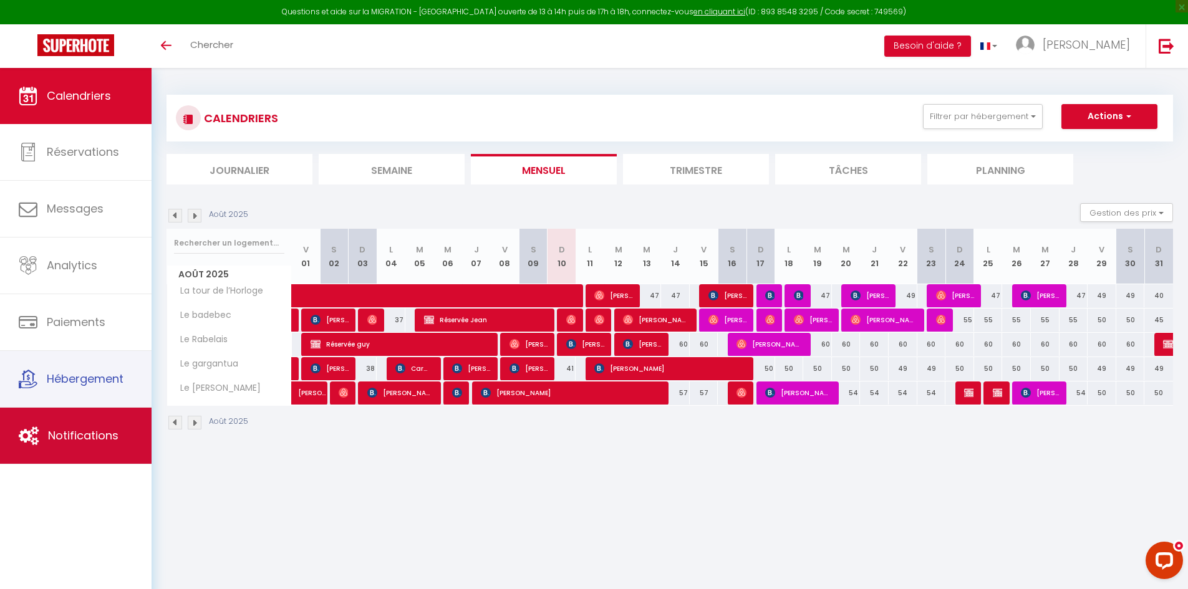
click at [87, 428] on span "Notifications" at bounding box center [83, 436] width 70 height 16
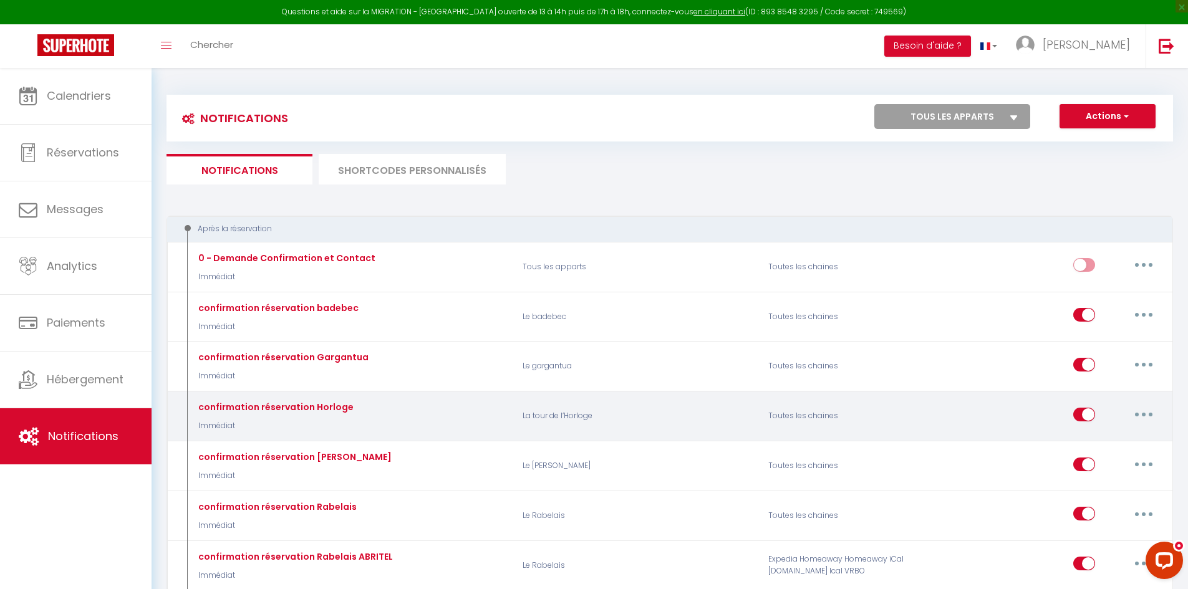
select select
checkbox input "false"
select select
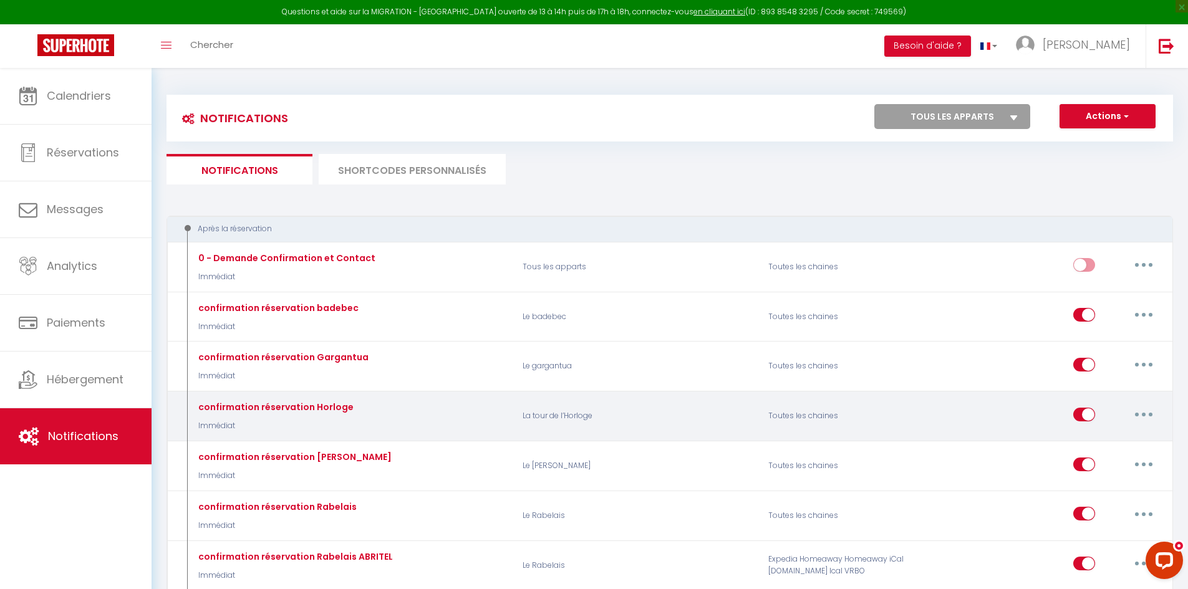
checkbox input "false"
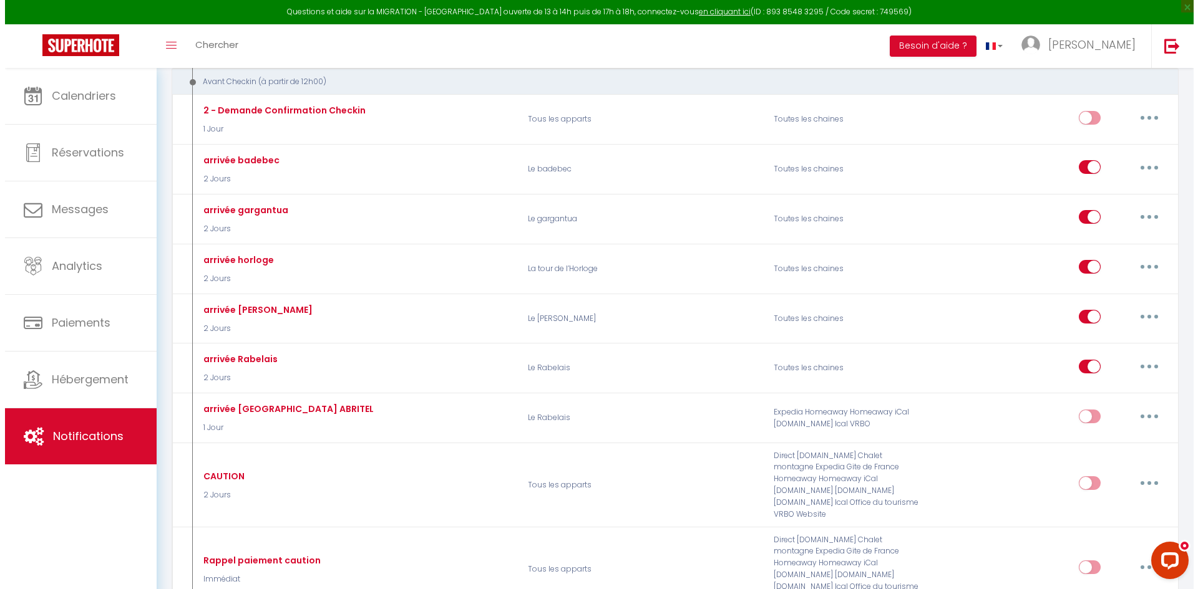
scroll to position [624, 0]
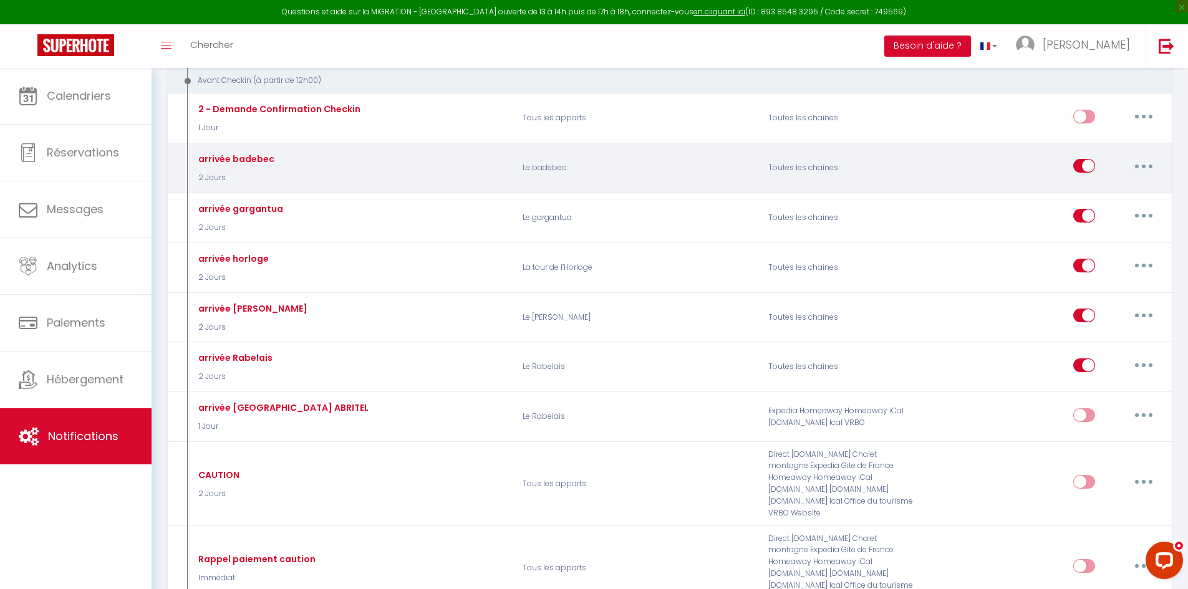
click at [1152, 168] on button "button" at bounding box center [1143, 166] width 35 height 20
click at [1099, 192] on link "Editer" at bounding box center [1111, 194] width 92 height 21
type input "arrivée badebec"
select select "2 Jours"
select select "if_booking_is_paid"
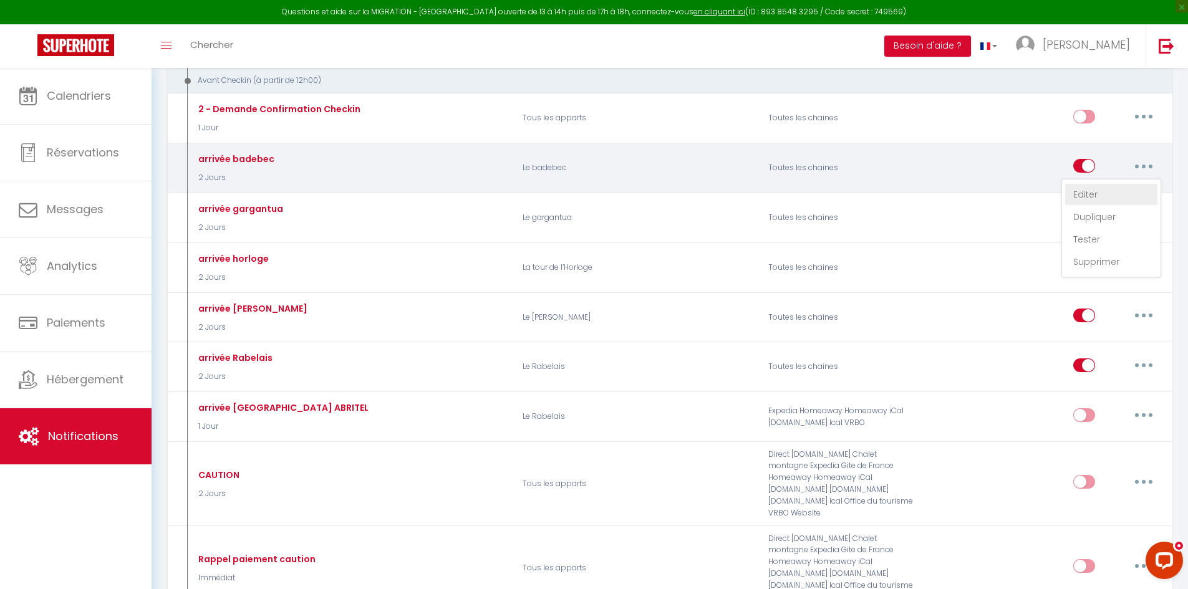
checkbox input "true"
checkbox input "false"
checkbox input "true"
radio input "true"
type input "Votre arrivée [RENTAL:NAME][GUEST:NAME]"
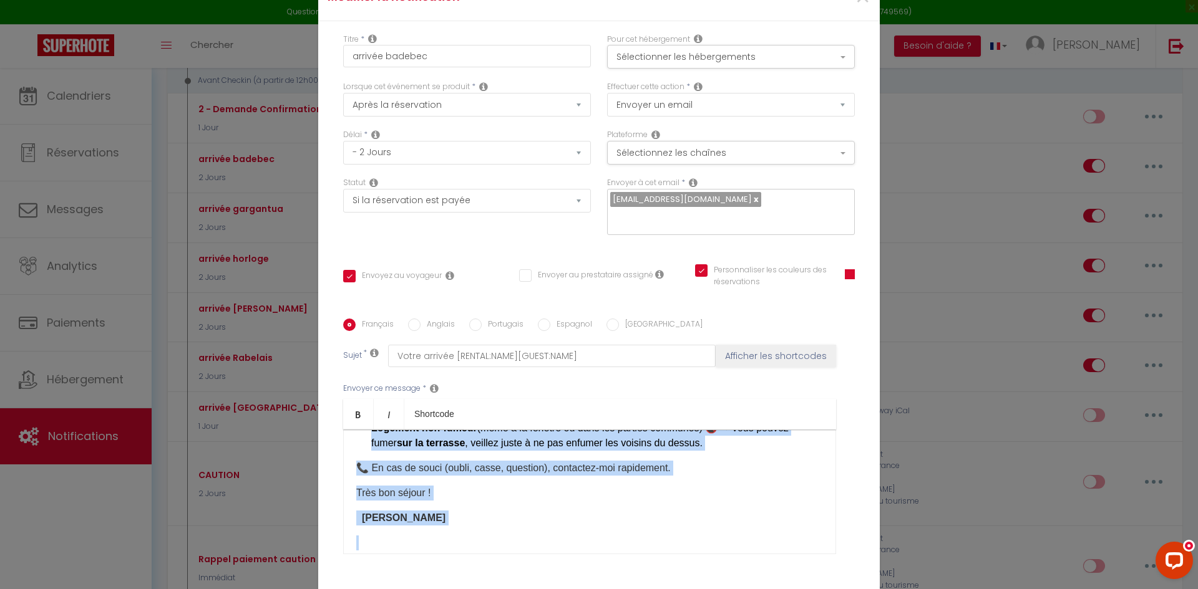
scroll to position [812, 0]
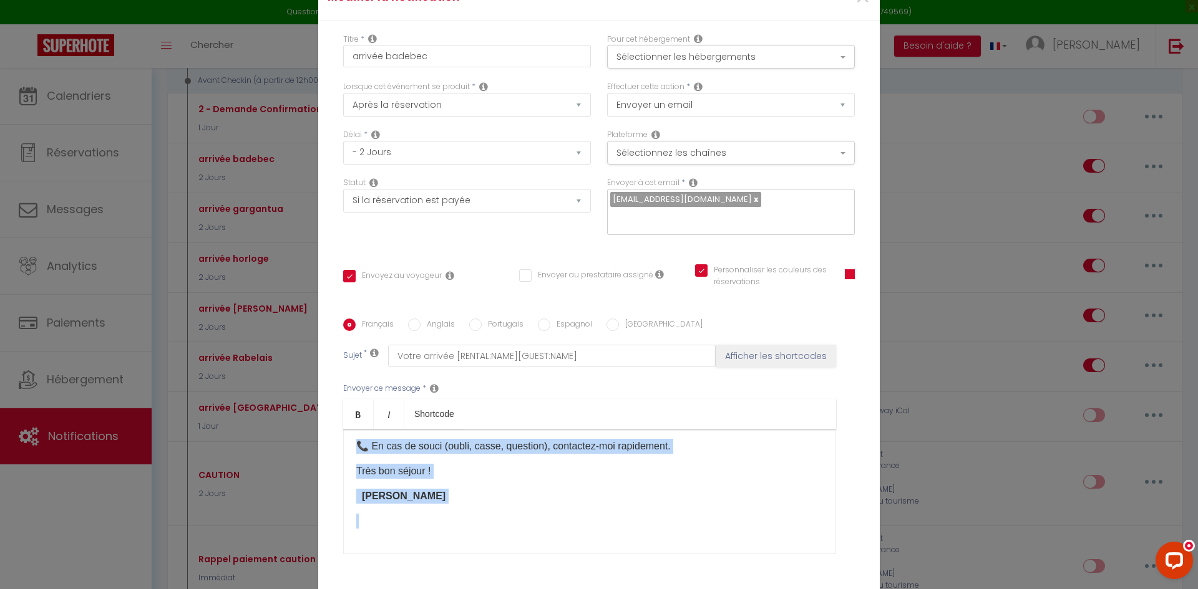
drag, startPoint x: 349, startPoint y: 441, endPoint x: 702, endPoint y: 536, distance: 366.3
click at [702, 536] on div "​ Bonjour, Bienvenue au [GEOGRAPHIC_DATA] ! Je vous souhaite un excellent séjou…" at bounding box center [589, 492] width 493 height 125
copy div "​ Loremip, Dolorsita co Adipisc ! El sedd eiusmodt in utlaboree dolore 🏡 . Magn…"
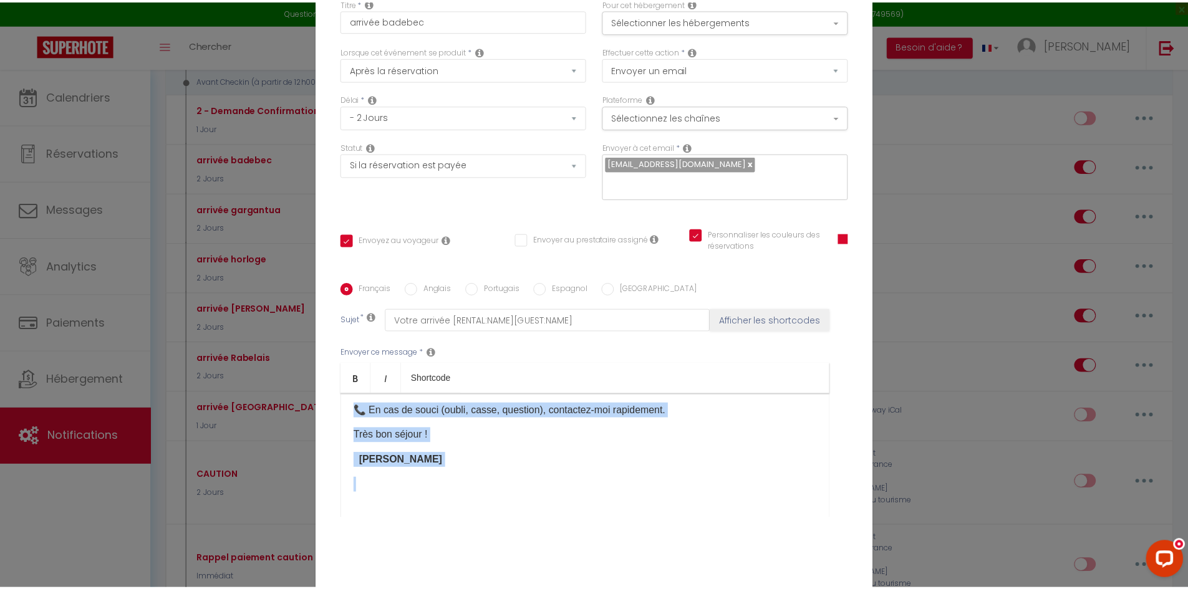
scroll to position [0, 0]
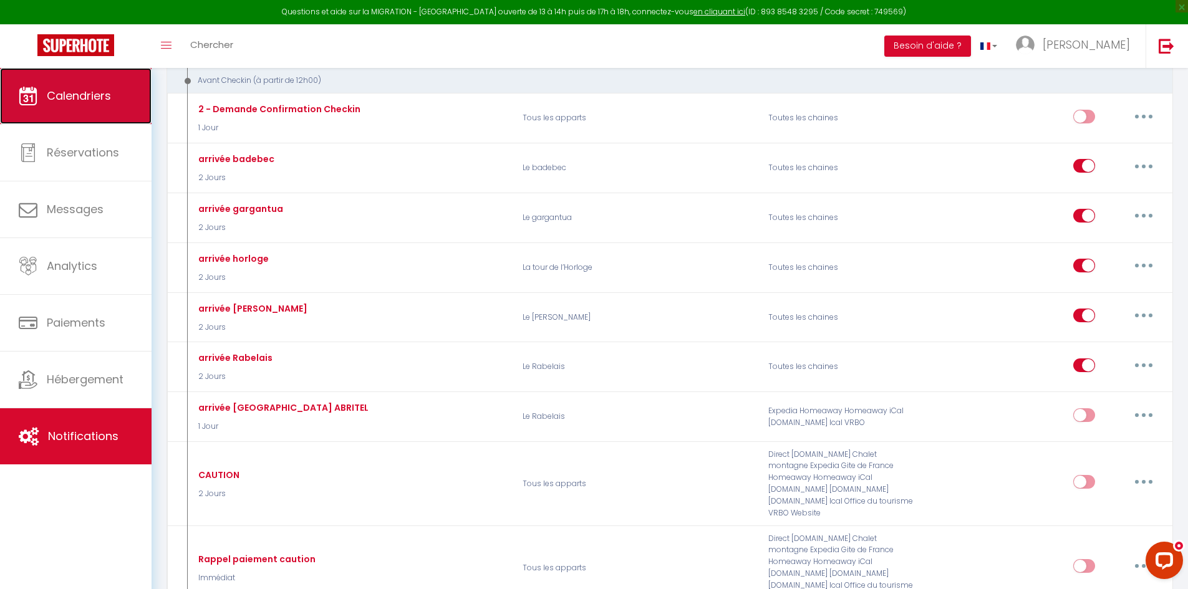
click at [67, 98] on span "Calendriers" at bounding box center [79, 96] width 64 height 16
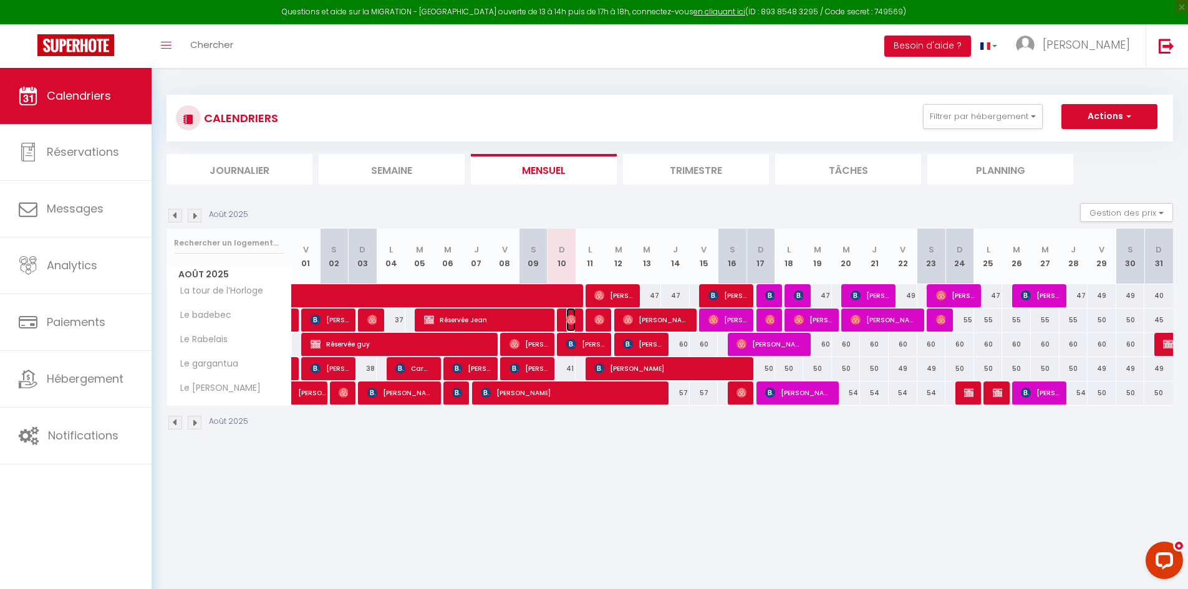
click at [567, 321] on img at bounding box center [571, 320] width 10 height 10
select select "OK"
select select "0"
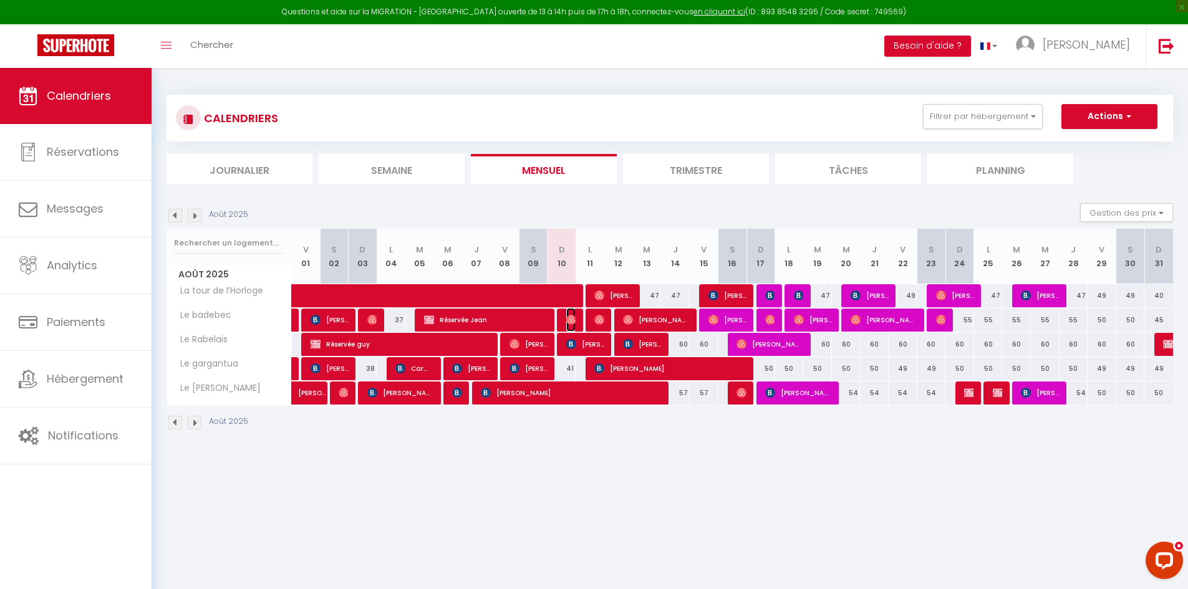
select select "1"
select select
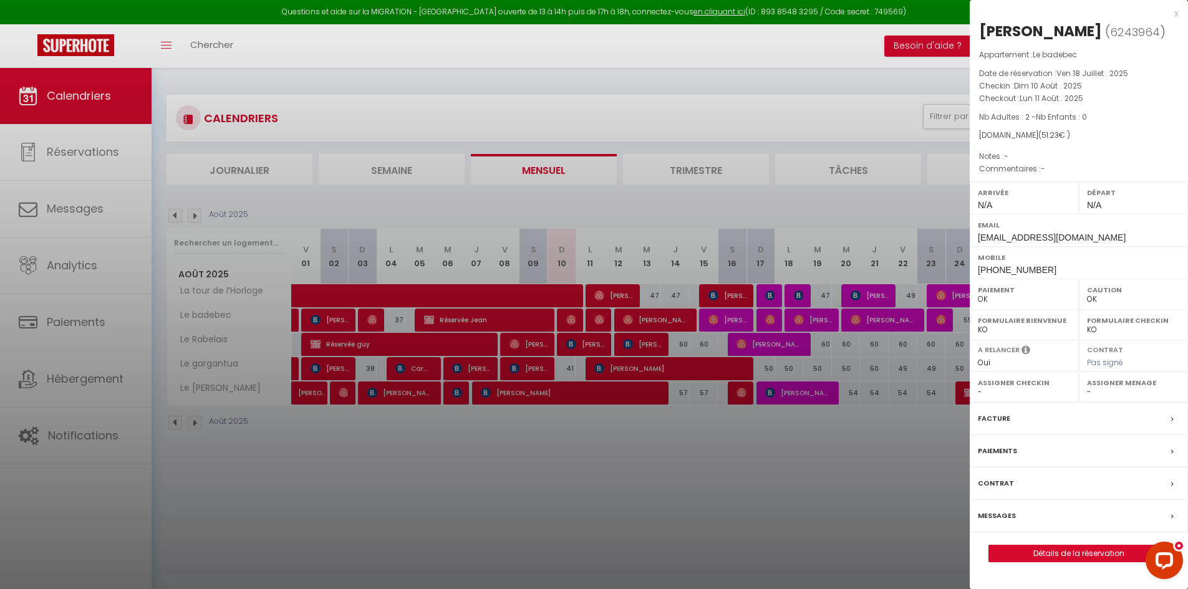
click at [996, 523] on label "Messages" at bounding box center [997, 516] width 38 height 13
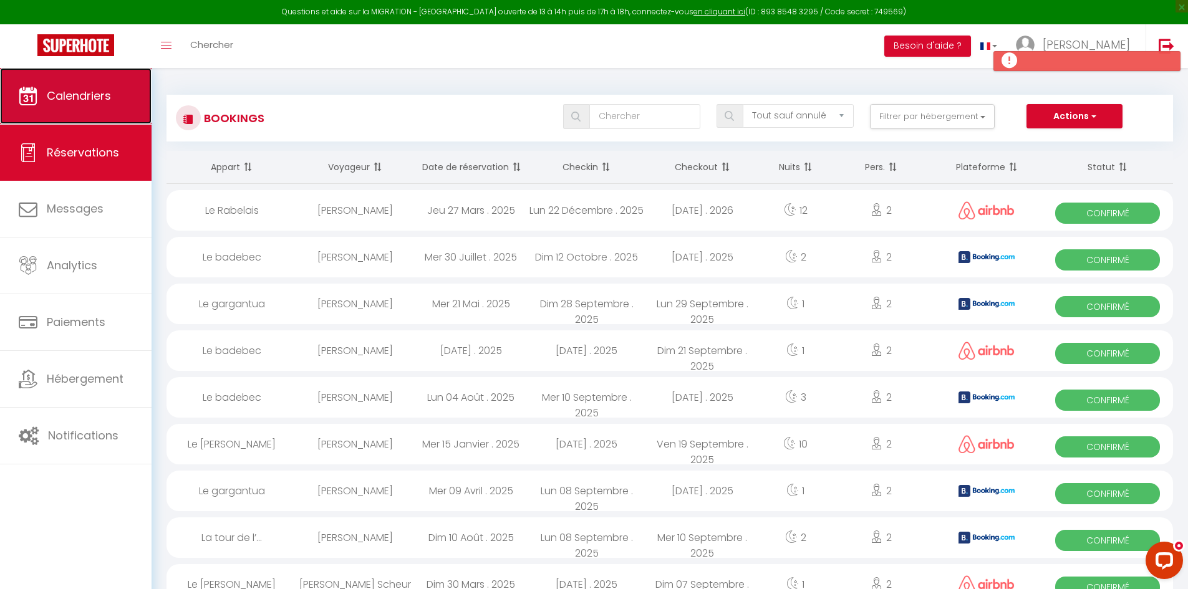
click at [60, 104] on link "Calendriers" at bounding box center [76, 96] width 152 height 56
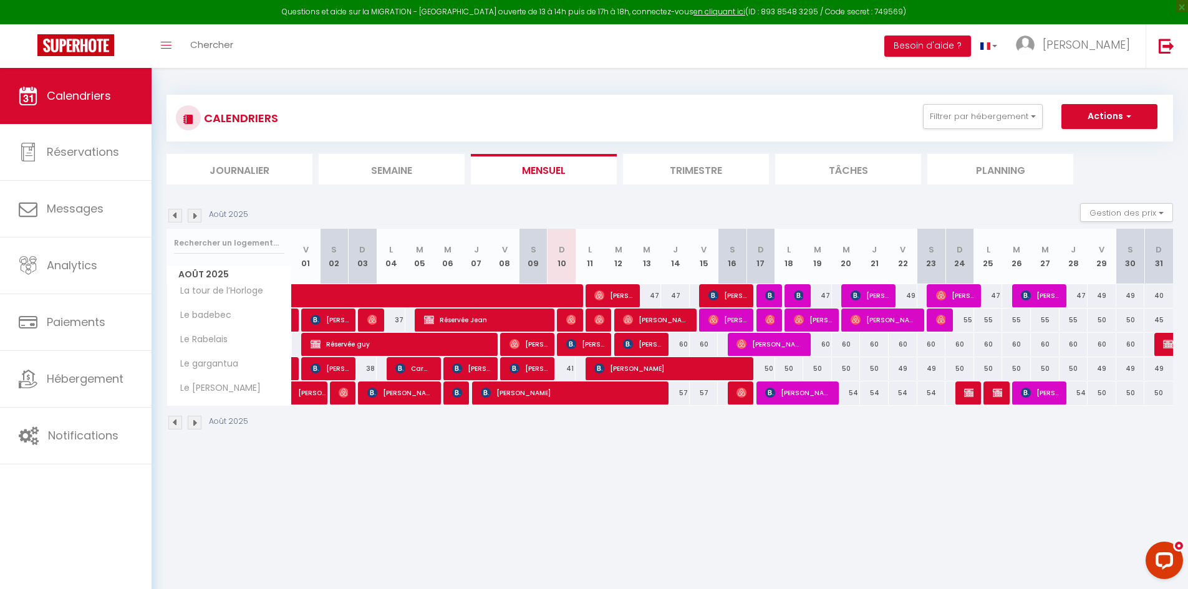
select select "not_cancelled"
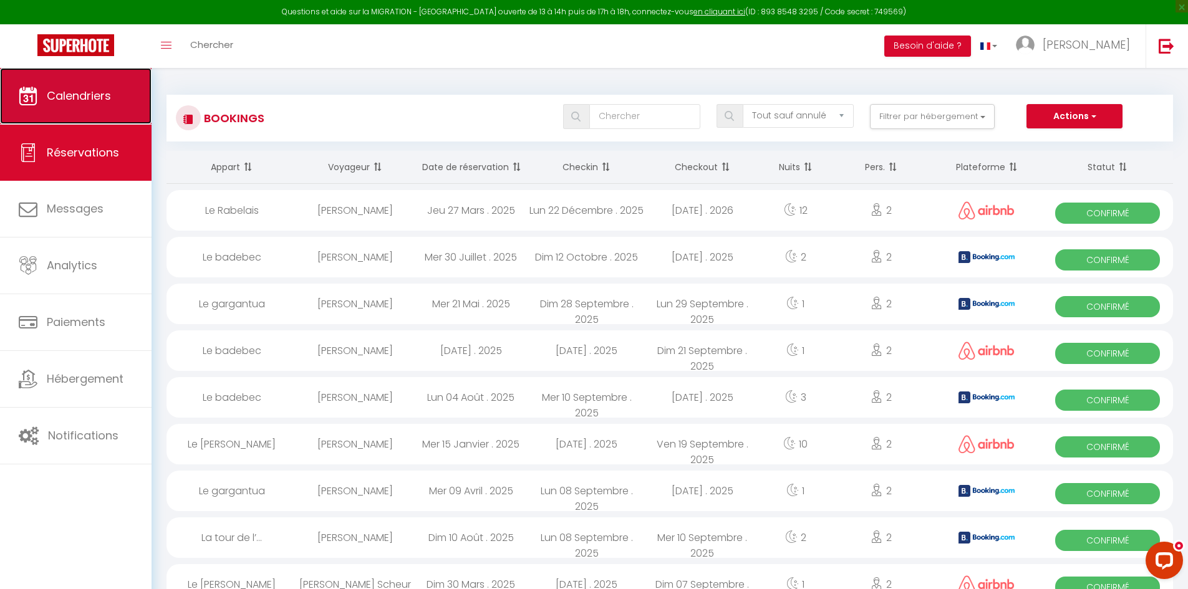
click at [84, 94] on span "Calendriers" at bounding box center [79, 96] width 64 height 16
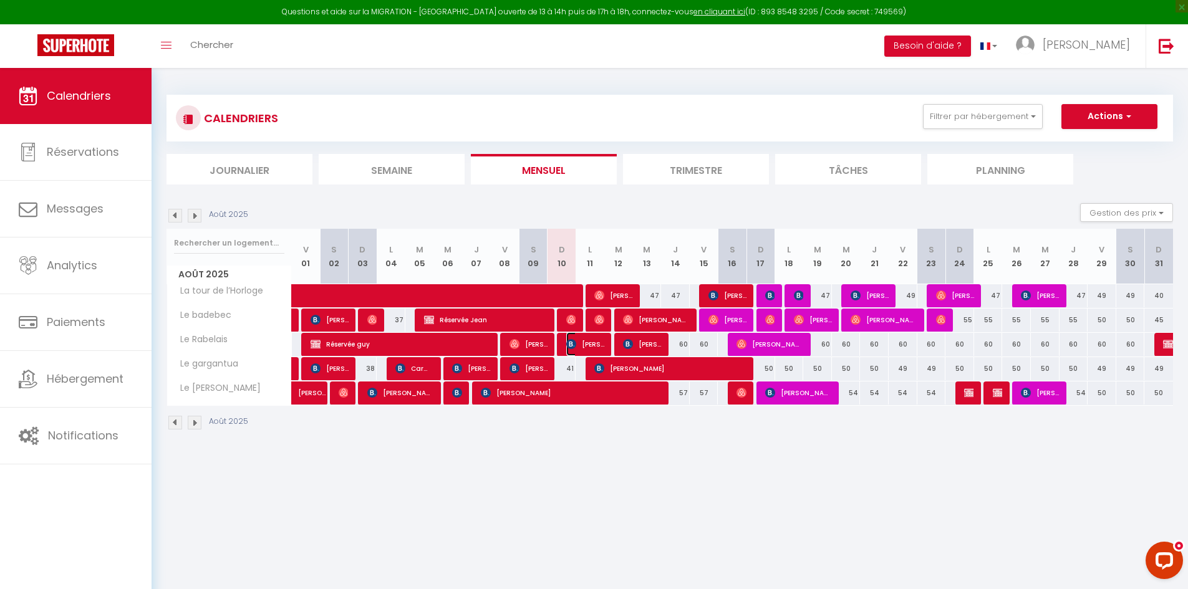
click at [568, 351] on span "[PERSON_NAME]" at bounding box center [585, 344] width 38 height 24
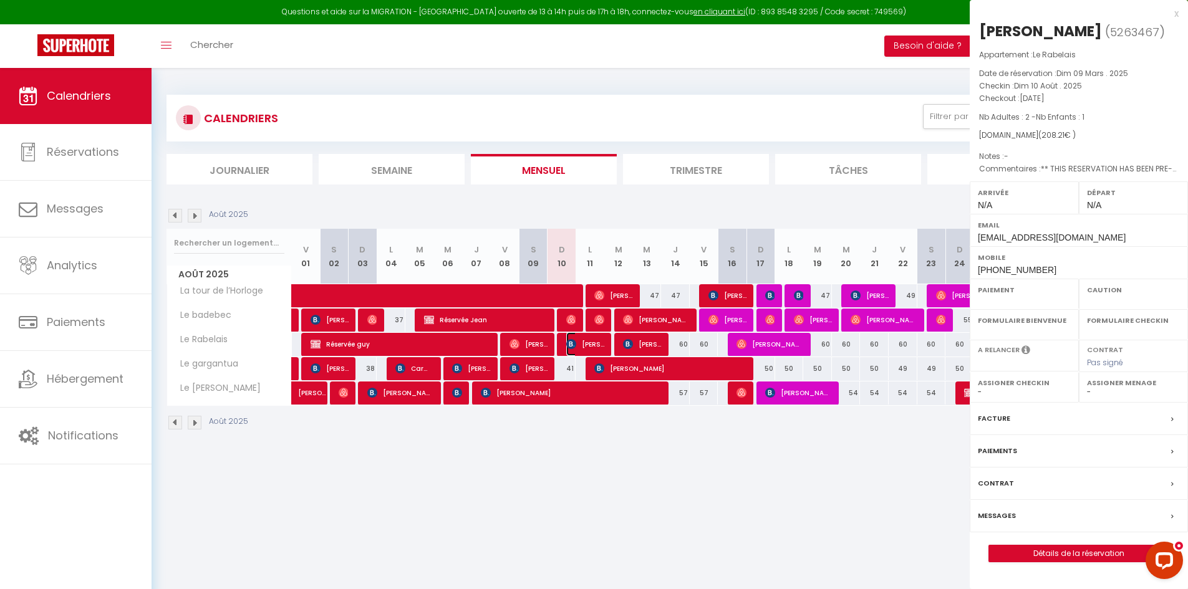
select select "OK"
select select "KO"
select select "0"
select select "1"
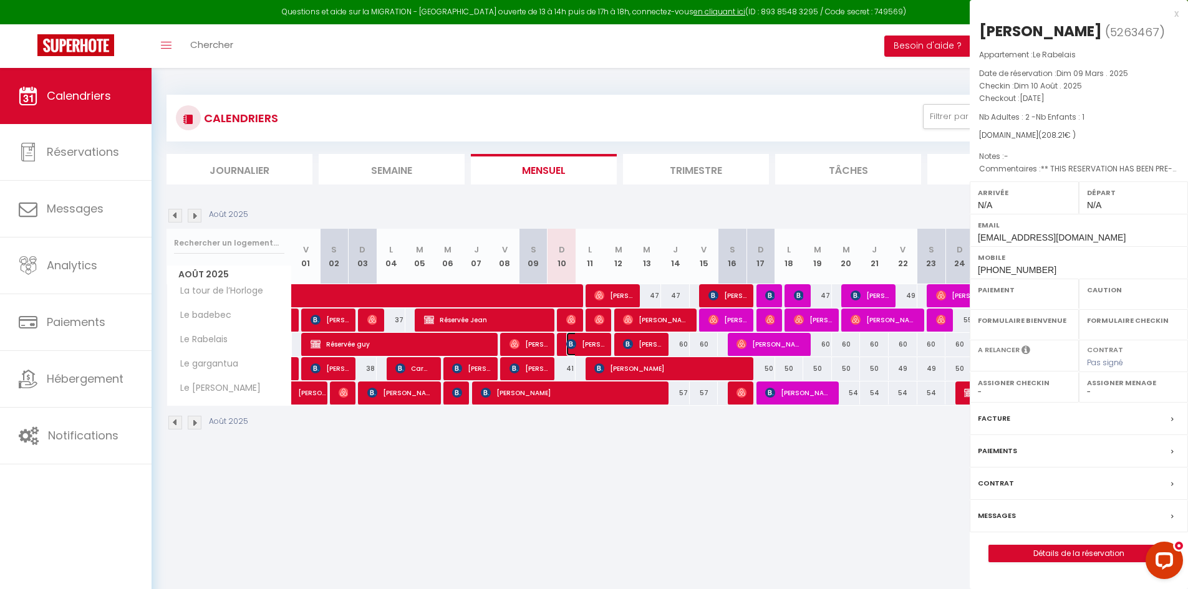
select select
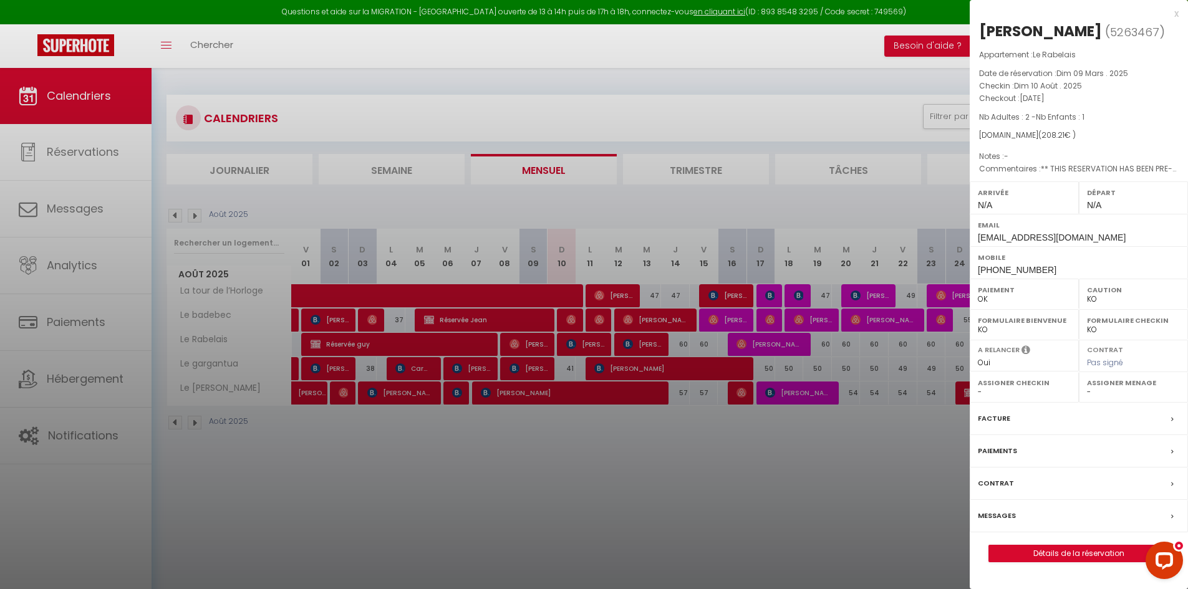
click at [1009, 516] on label "Messages" at bounding box center [997, 516] width 38 height 13
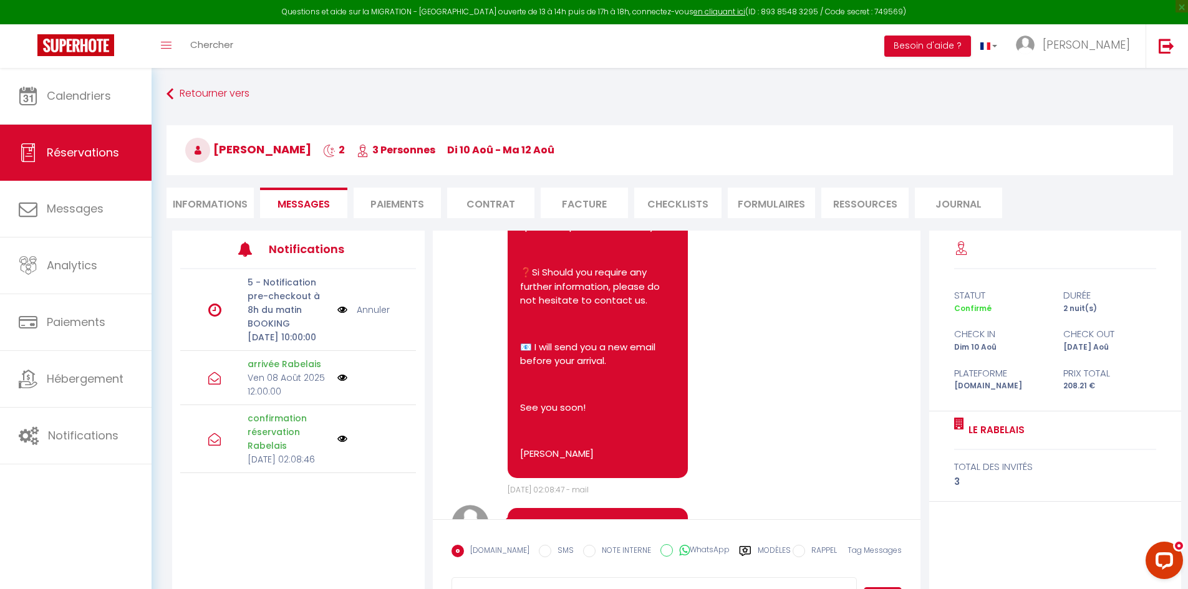
scroll to position [379, 0]
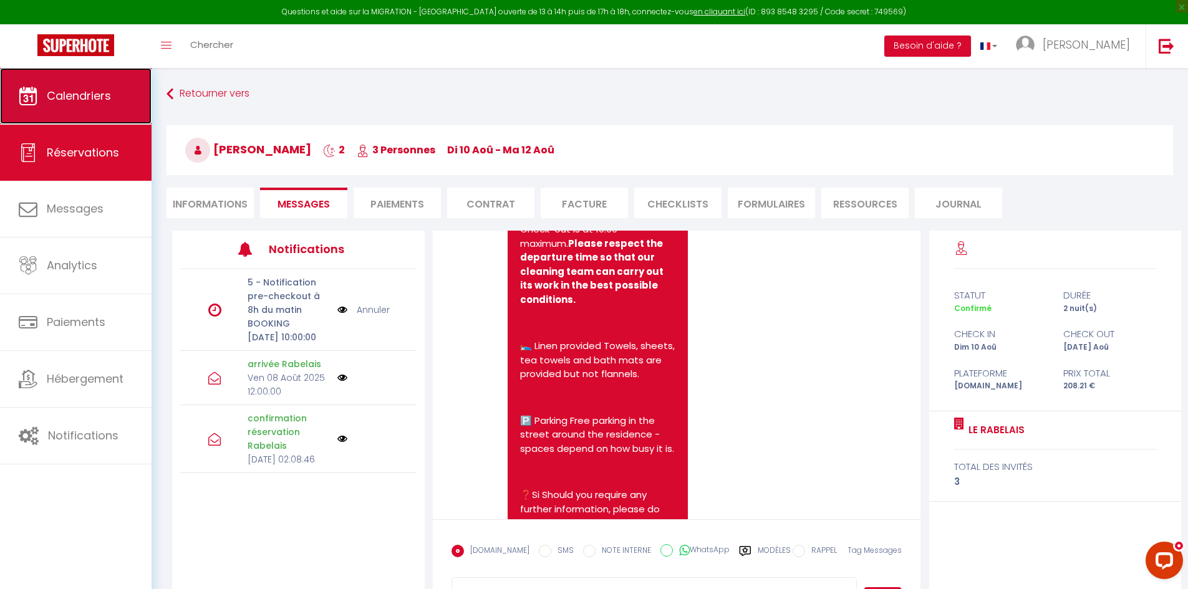
click at [75, 105] on link "Calendriers" at bounding box center [76, 96] width 152 height 56
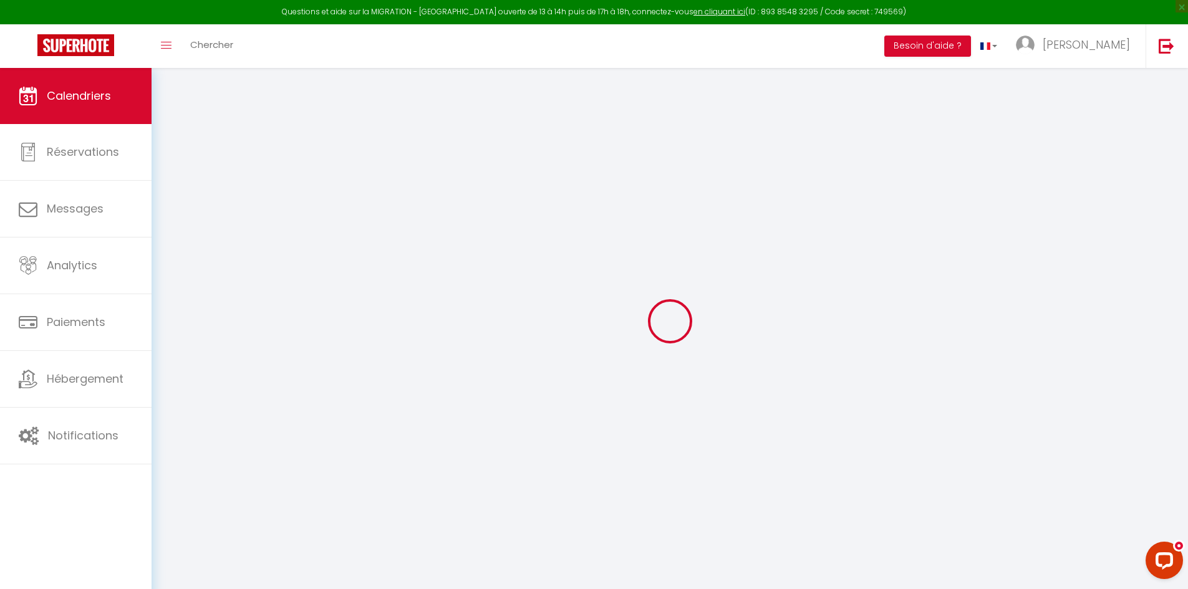
select select
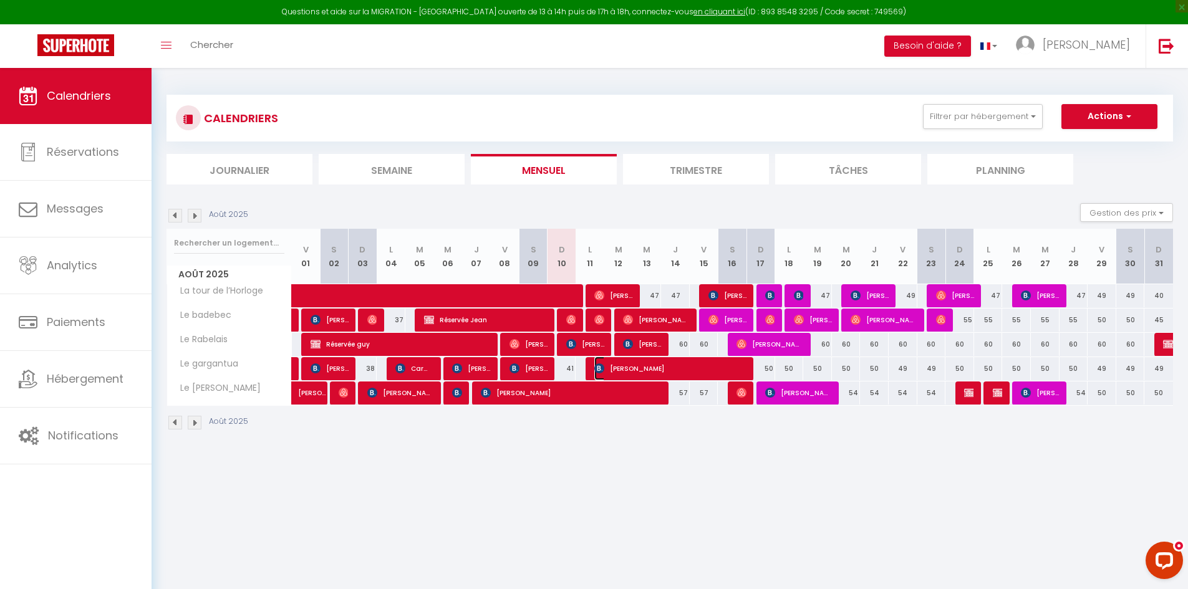
click at [602, 368] on img at bounding box center [599, 369] width 10 height 10
select select "OK"
select select "KO"
select select "0"
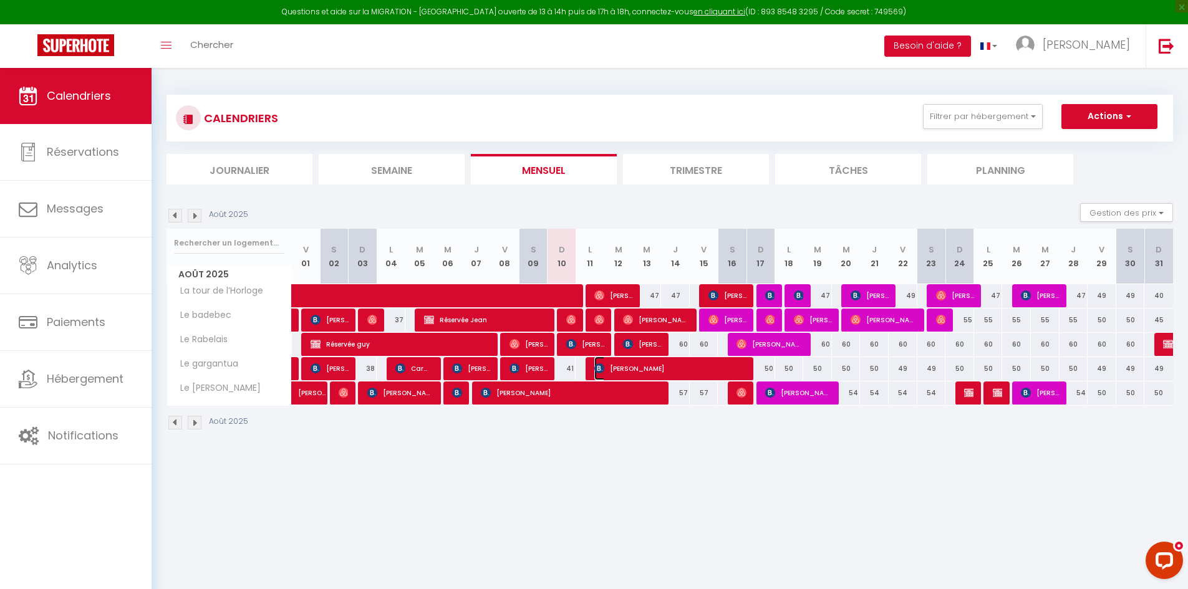
select select "1"
select select
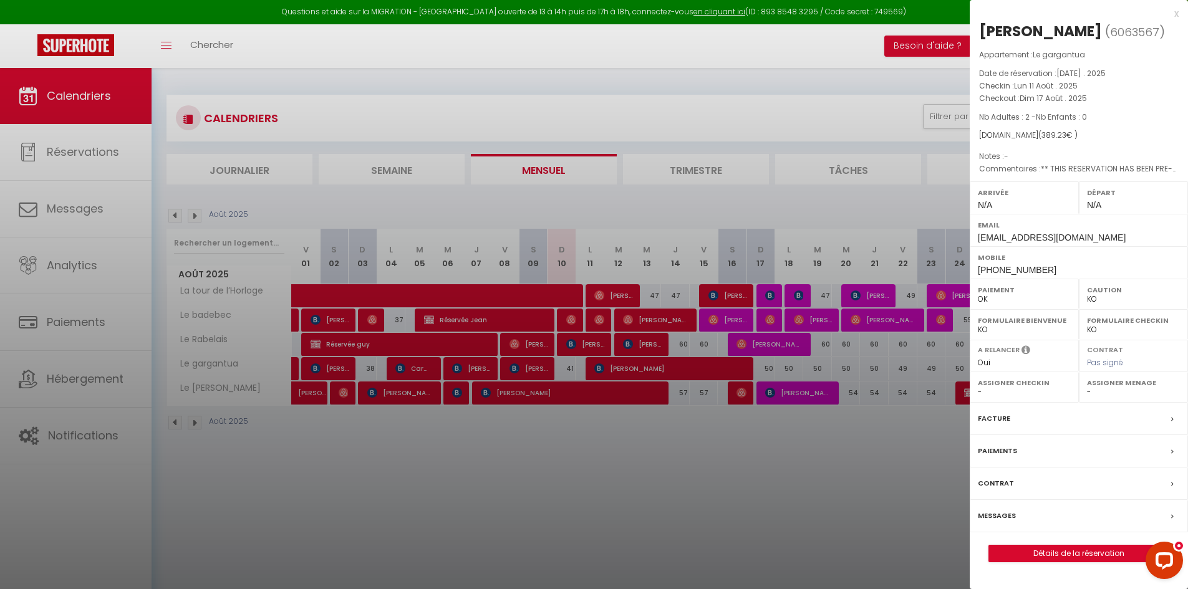
click at [1010, 515] on label "Messages" at bounding box center [997, 516] width 38 height 13
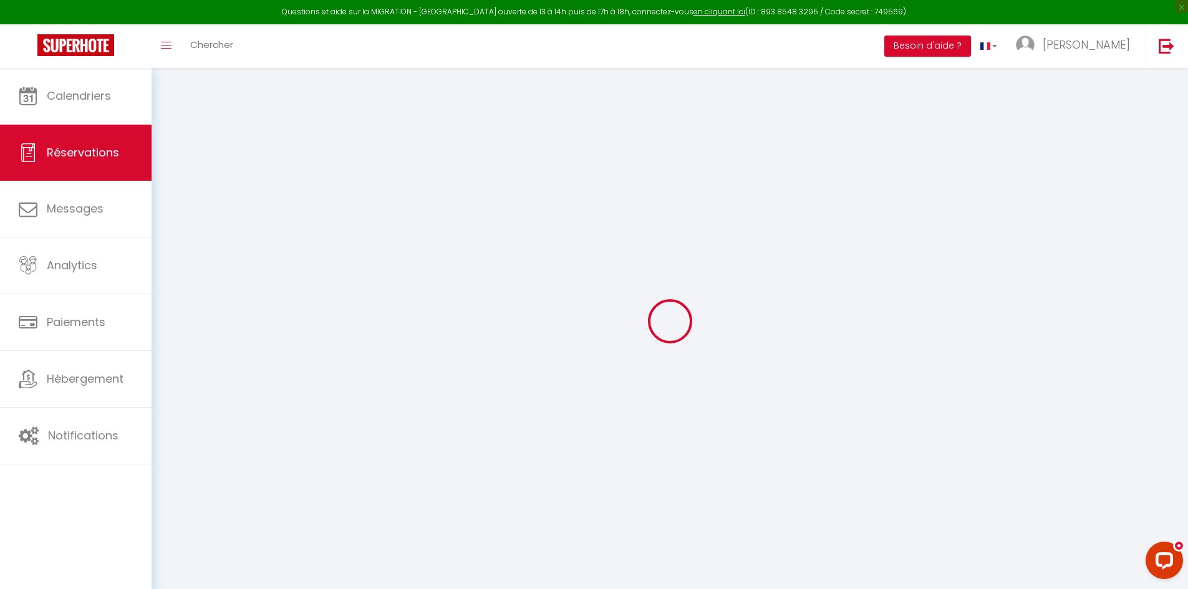
select select
checkbox input "false"
type voyageur0 "** THIS RESERVATION HAS BEEN PRE-PAID ** Reservation has a cancellation grace p…"
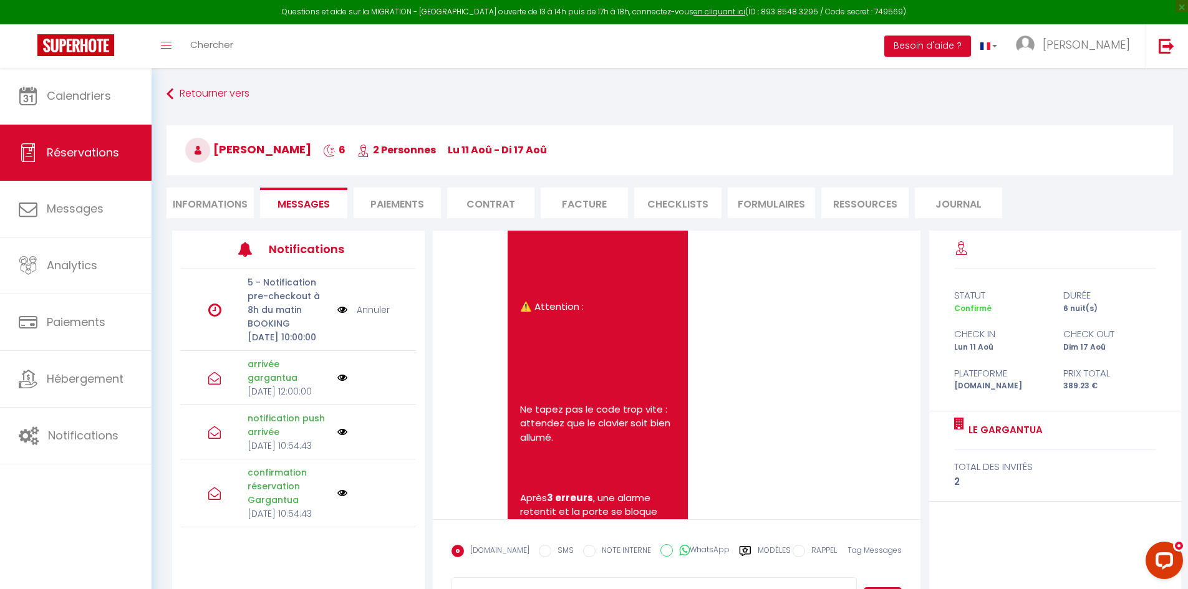
scroll to position [1776, 0]
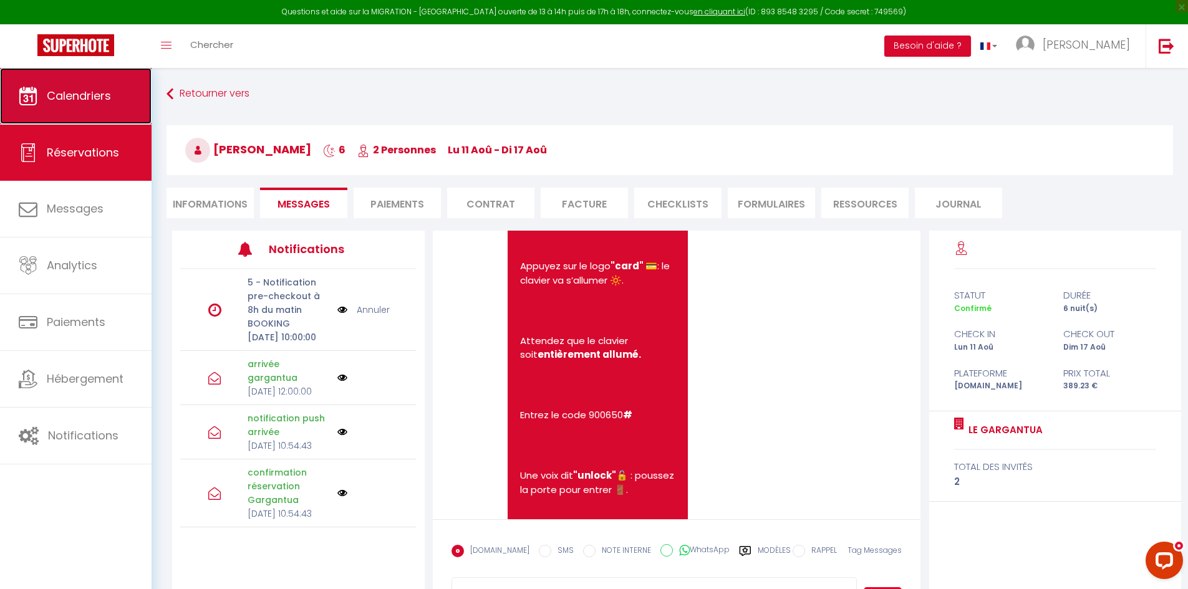
click at [95, 102] on span "Calendriers" at bounding box center [79, 96] width 64 height 16
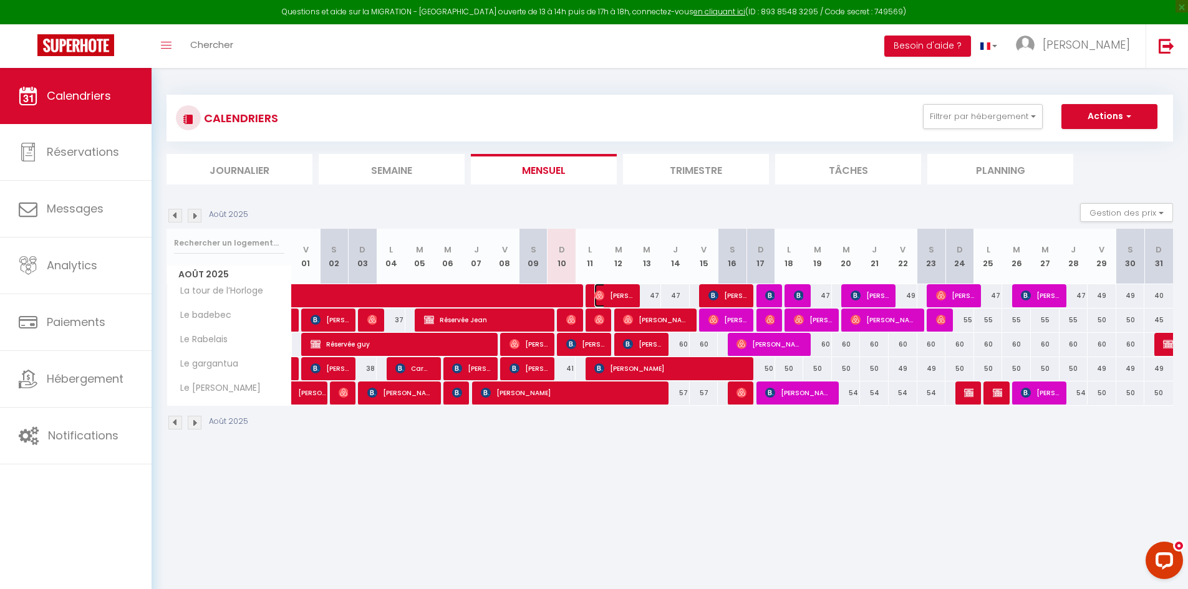
click at [603, 298] on img at bounding box center [599, 296] width 10 height 10
select select "OK"
select select "0"
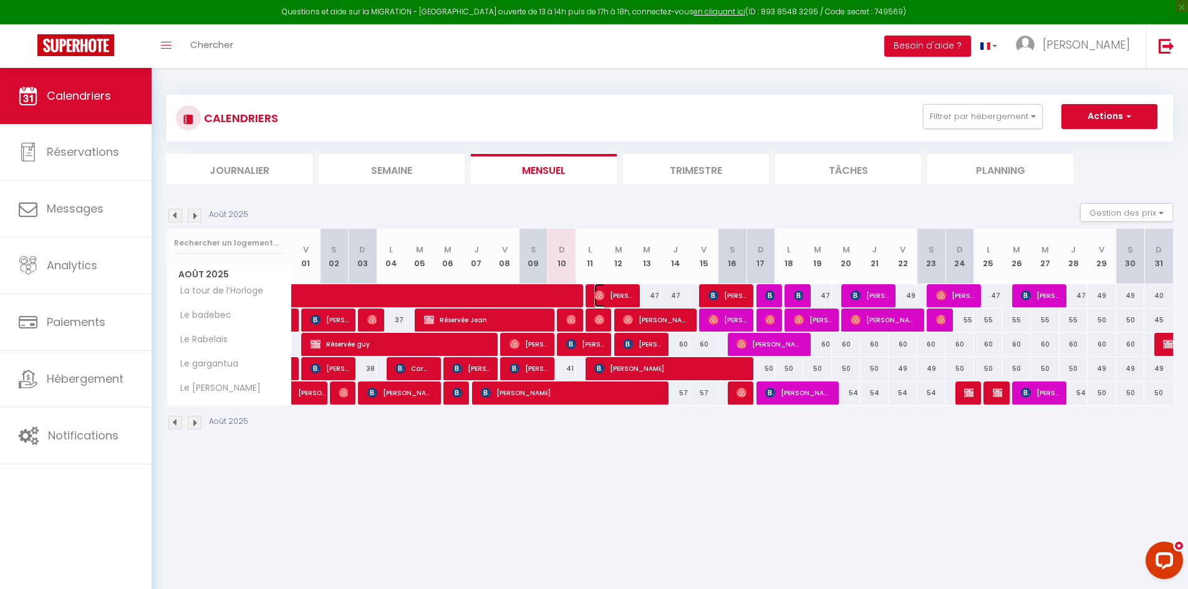
select select "1"
select select
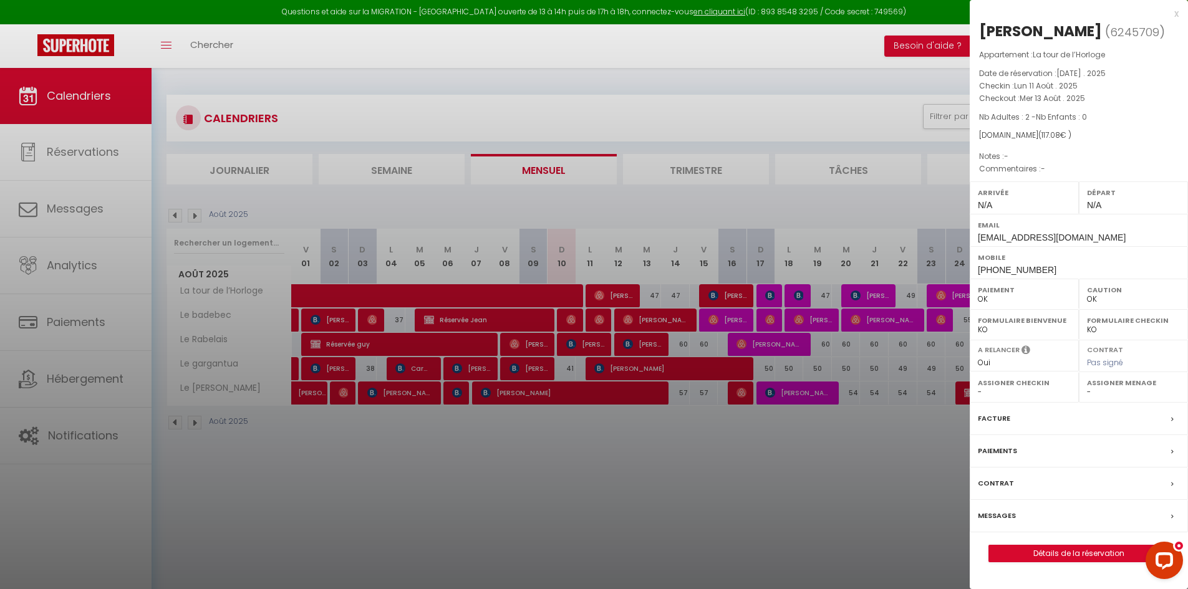
drag, startPoint x: 1025, startPoint y: 511, endPoint x: 1012, endPoint y: 518, distance: 14.8
click at [1025, 512] on div "Messages" at bounding box center [1079, 516] width 218 height 32
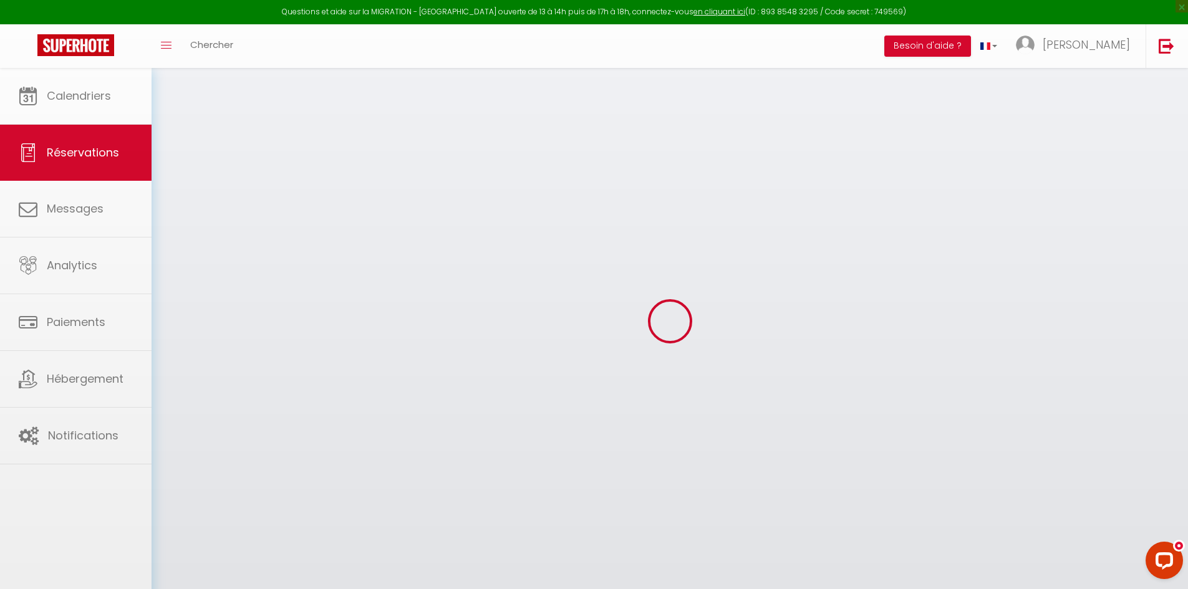
click at [1012, 518] on div at bounding box center [594, 294] width 1188 height 589
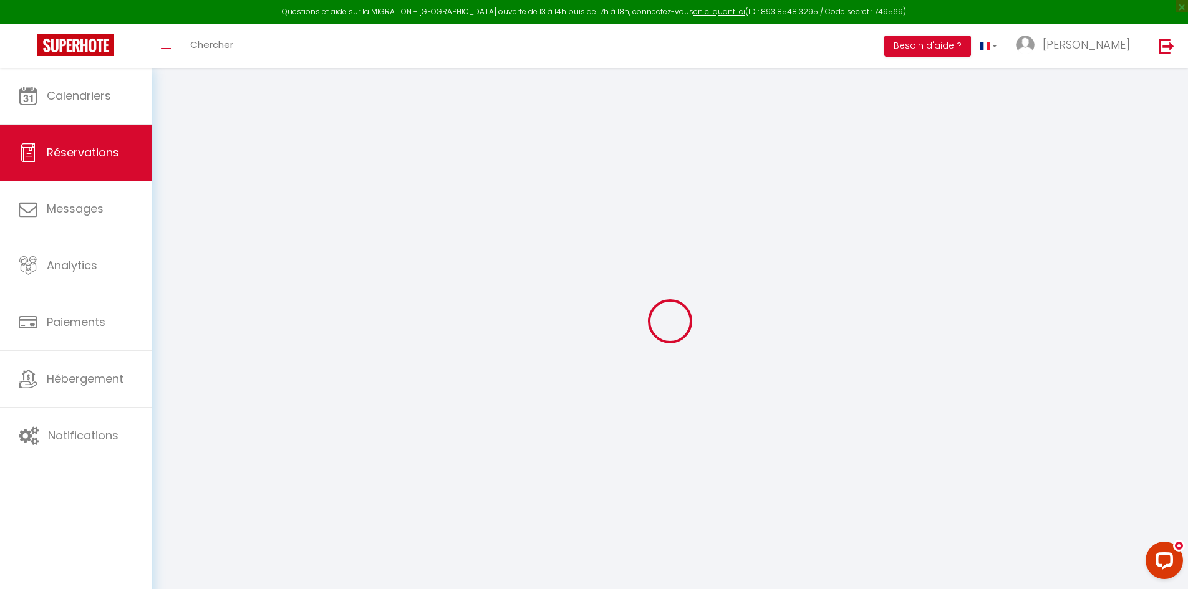
select select
checkbox input "false"
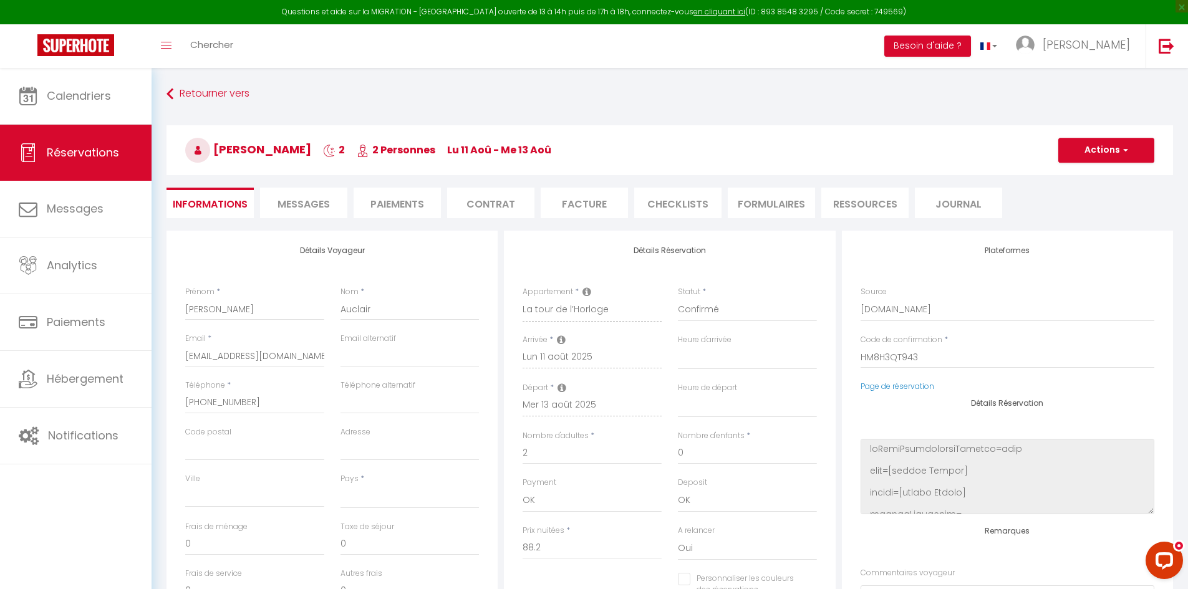
select select
checkbox input "false"
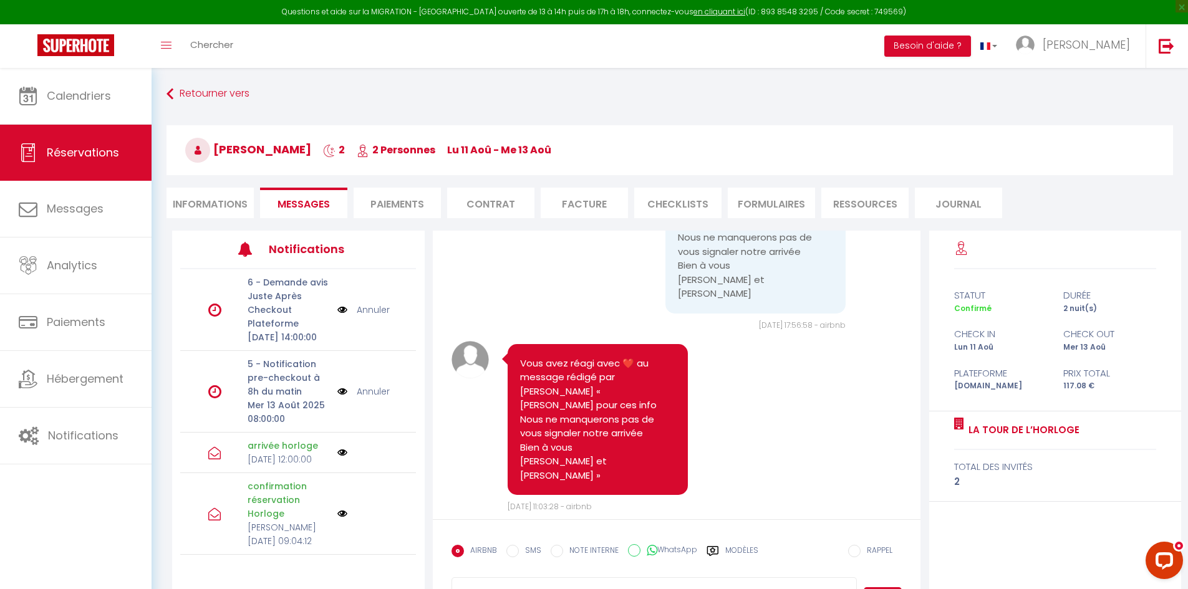
scroll to position [962, 0]
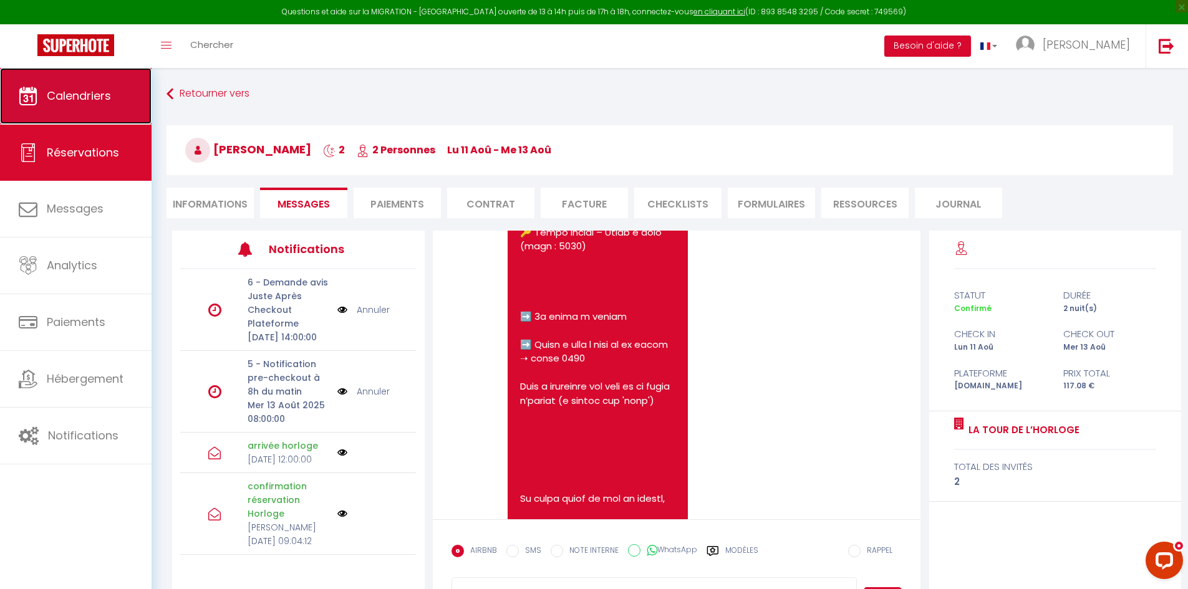
click at [95, 85] on link "Calendriers" at bounding box center [76, 96] width 152 height 56
